Goal: Find contact information: Find contact information

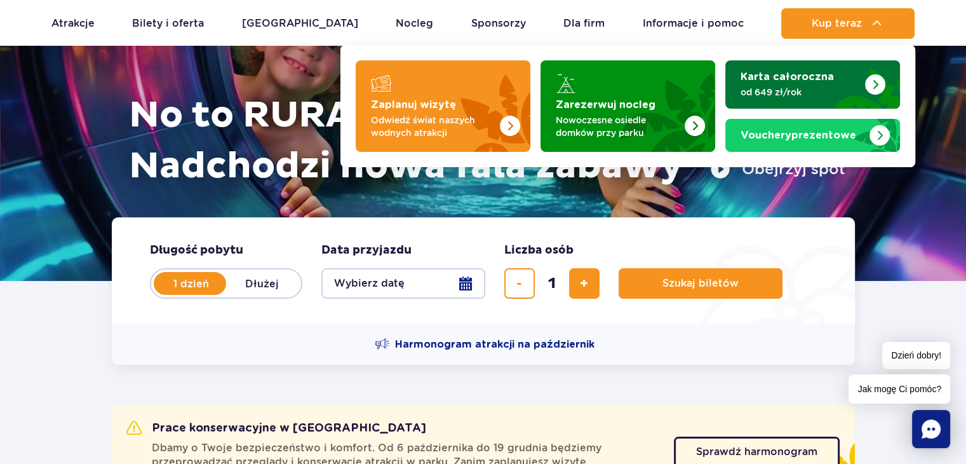
scroll to position [64, 0]
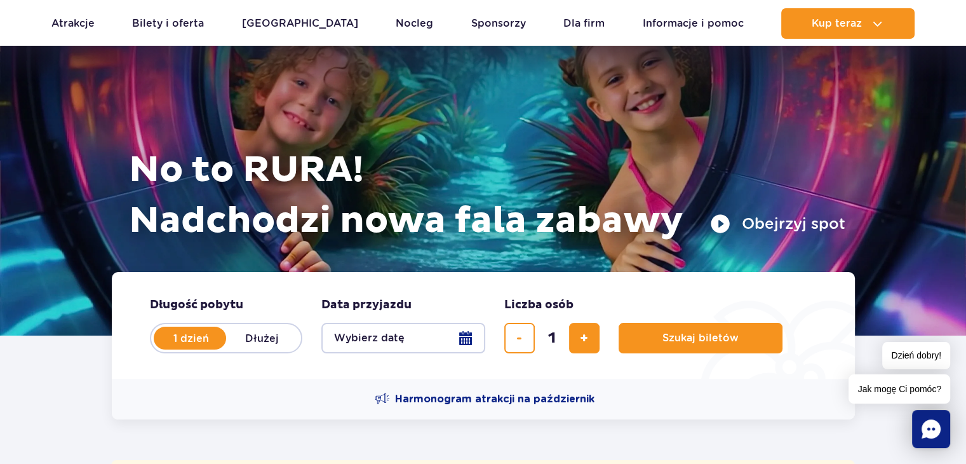
click at [890, 390] on span "Jak mogę Ci pomóc?" at bounding box center [900, 388] width 102 height 29
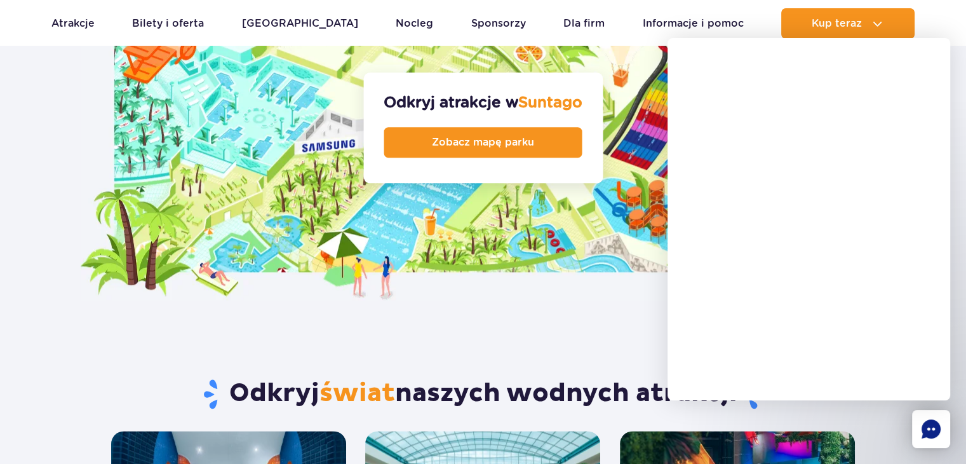
scroll to position [1524, 0]
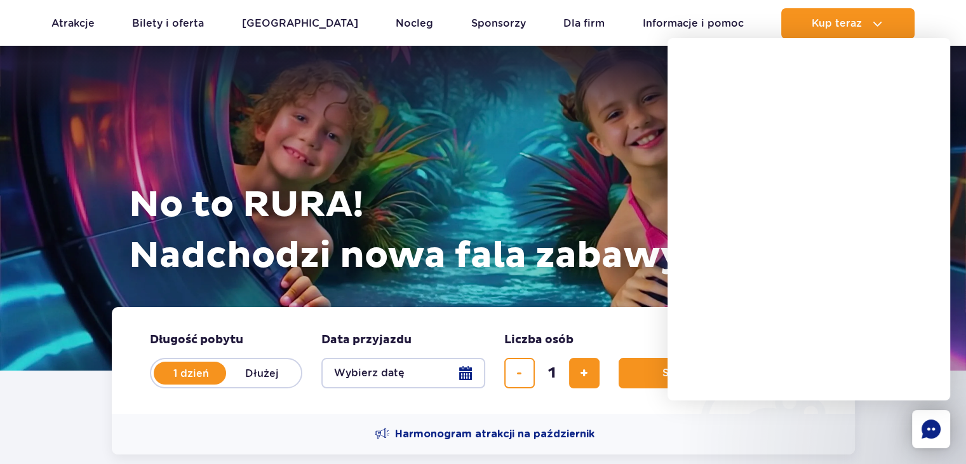
scroll to position [0, 0]
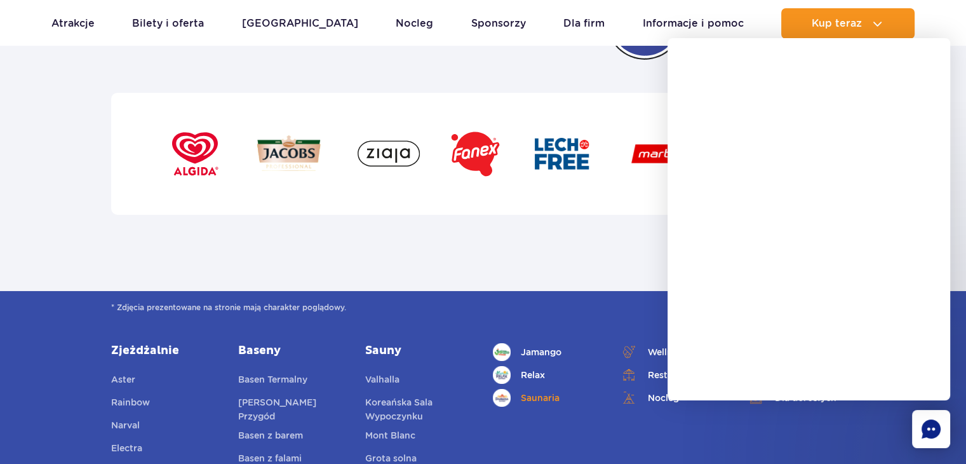
scroll to position [4446, 0]
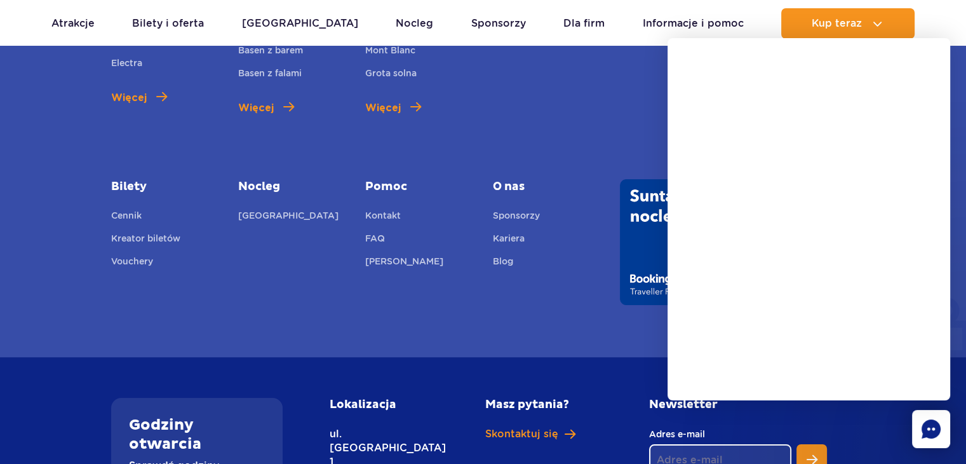
scroll to position [4734, 0]
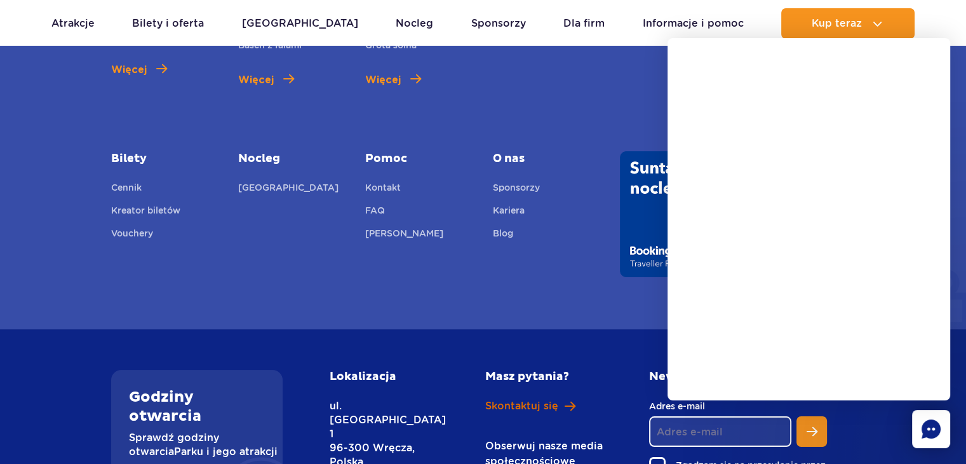
click at [527, 399] on span "Skontaktuj się" at bounding box center [521, 406] width 73 height 14
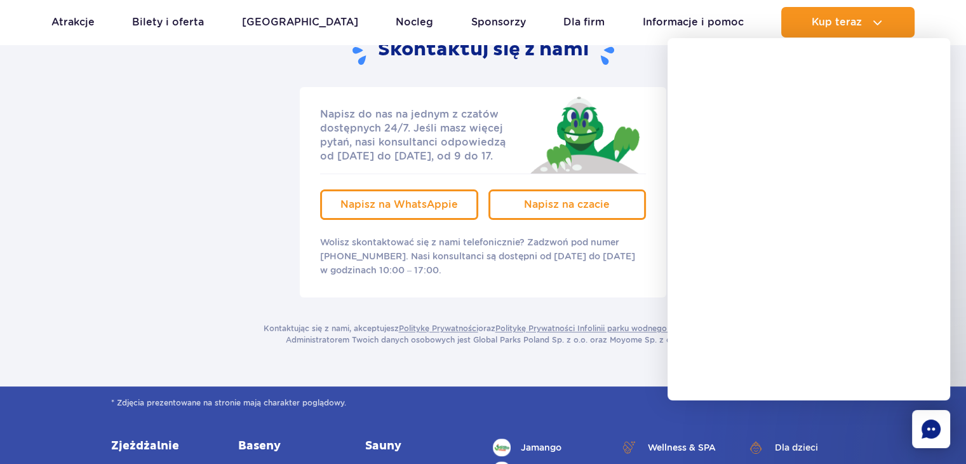
scroll to position [191, 0]
